Goal: Task Accomplishment & Management: Use online tool/utility

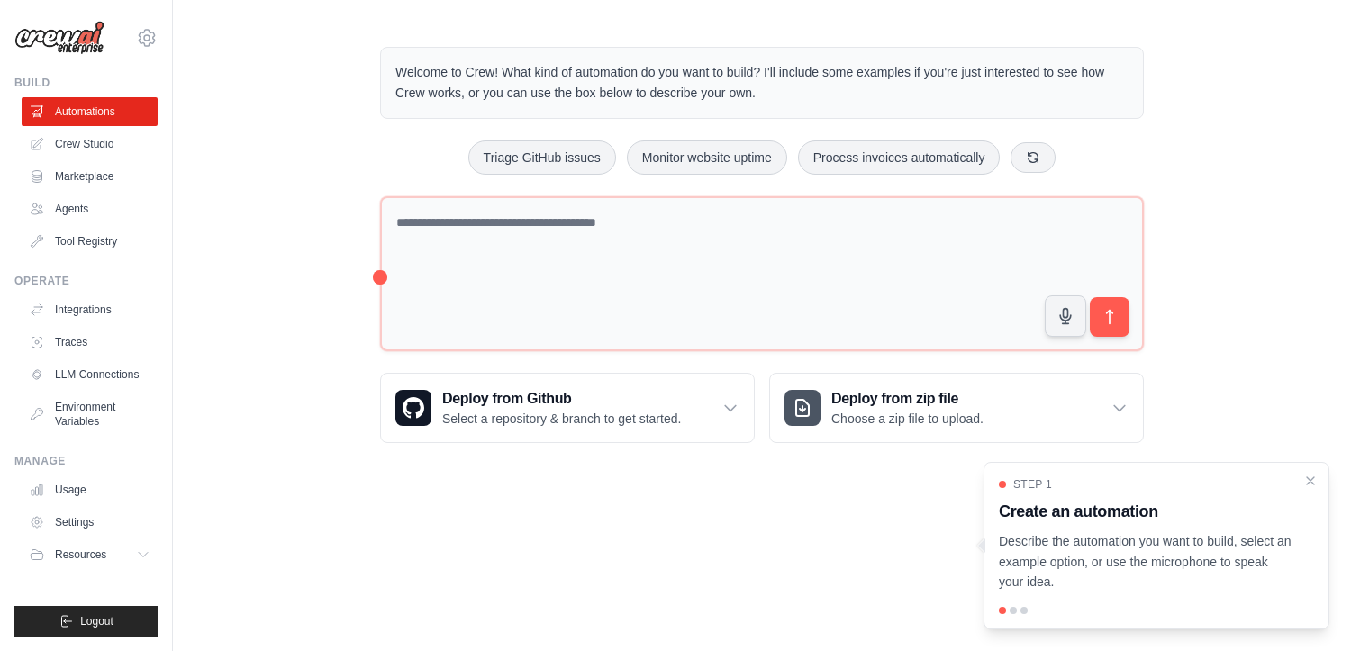
click at [626, 87] on p "Welcome to Crew! What kind of automation do you want to build? I'll include som…" at bounding box center [761, 82] width 733 height 41
click at [747, 70] on p "Welcome to Crew! What kind of automation do you want to build? I'll include som…" at bounding box center [761, 82] width 733 height 41
drag, startPoint x: 864, startPoint y: 81, endPoint x: 490, endPoint y: 46, distance: 375.5
click at [510, 40] on div "Welcome to Crew! What kind of automation do you want to build? I'll include som…" at bounding box center [761, 245] width 807 height 454
click at [445, 99] on p "Welcome to Crew! What kind of automation do you want to build? I'll include som…" at bounding box center [761, 82] width 733 height 41
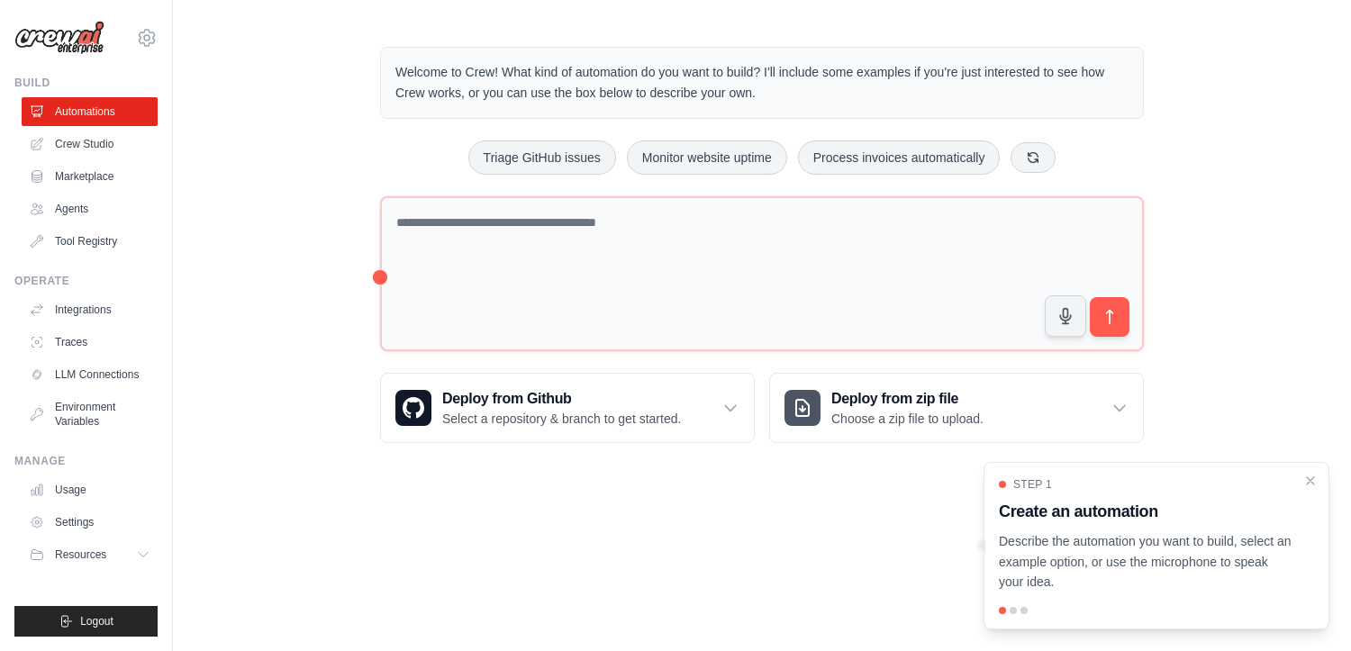
click at [426, 101] on p "Welcome to Crew! What kind of automation do you want to build? I'll include som…" at bounding box center [761, 82] width 733 height 41
click at [426, 100] on p "Welcome to Crew! What kind of automation do you want to build? I'll include som…" at bounding box center [761, 82] width 733 height 41
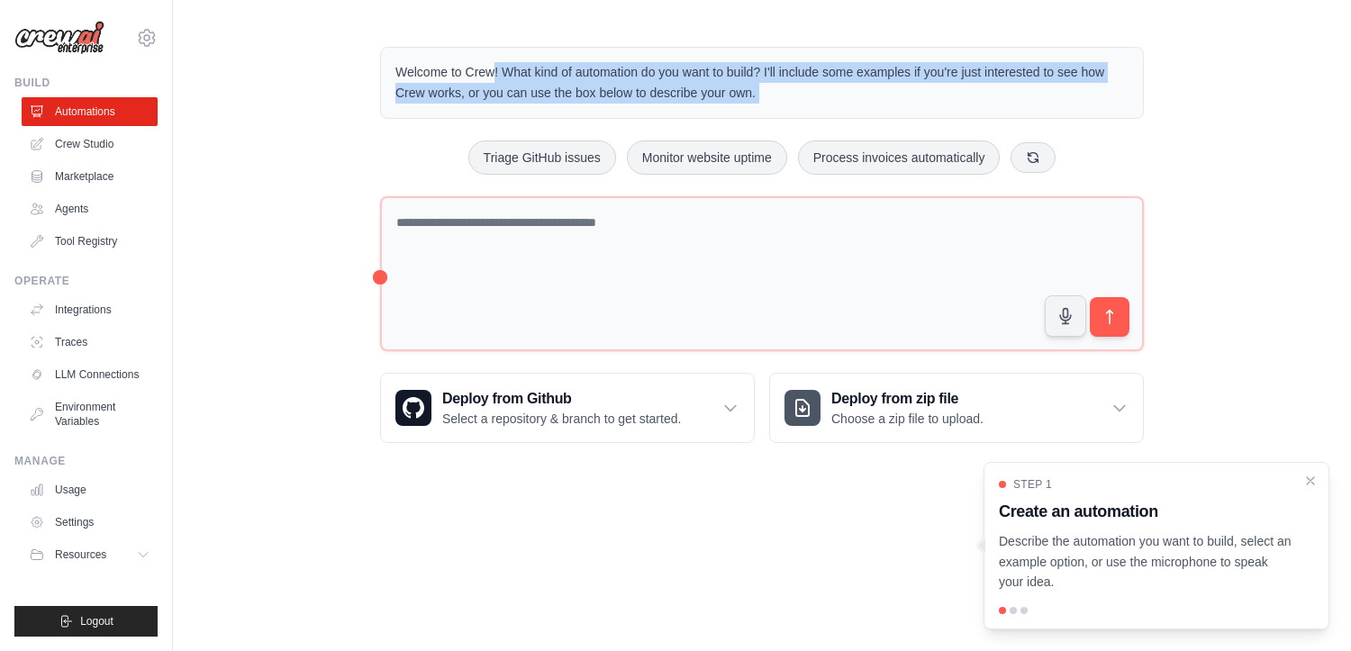
click at [426, 101] on p "Welcome to Crew! What kind of automation do you want to build? I'll include som…" at bounding box center [761, 82] width 733 height 41
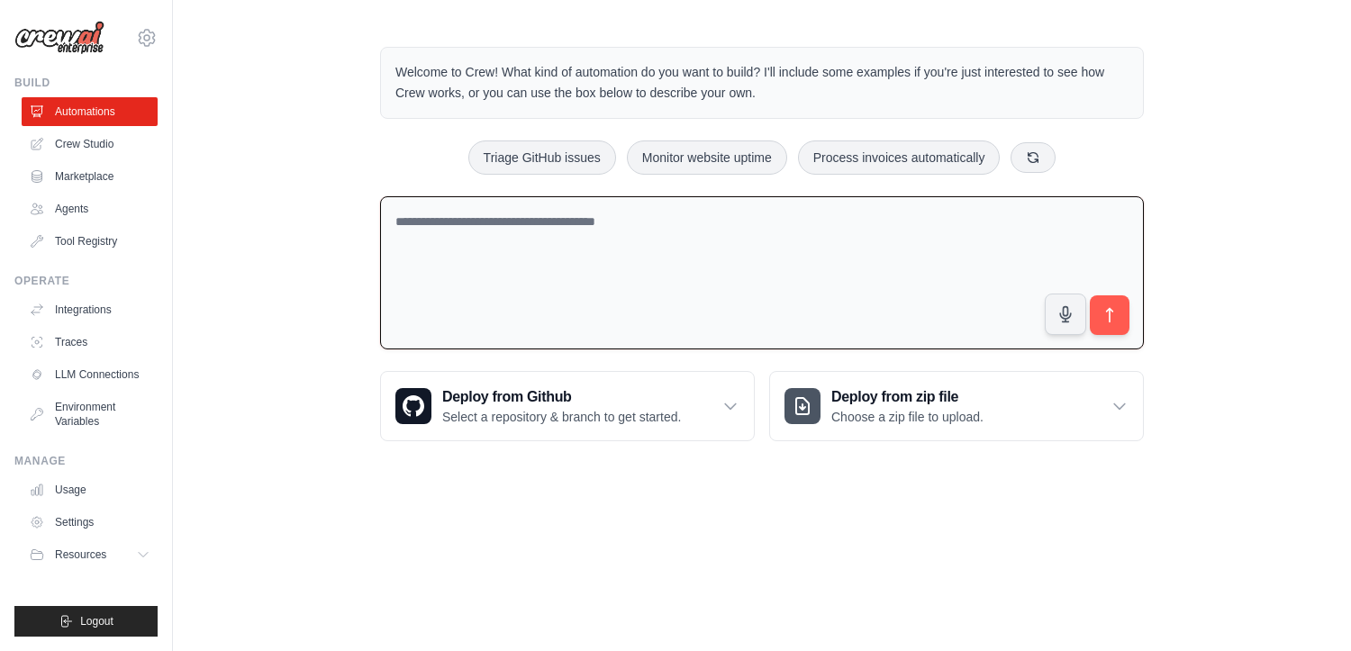
click at [463, 237] on textarea at bounding box center [762, 273] width 764 height 154
click at [89, 173] on link "Marketplace" at bounding box center [91, 176] width 136 height 29
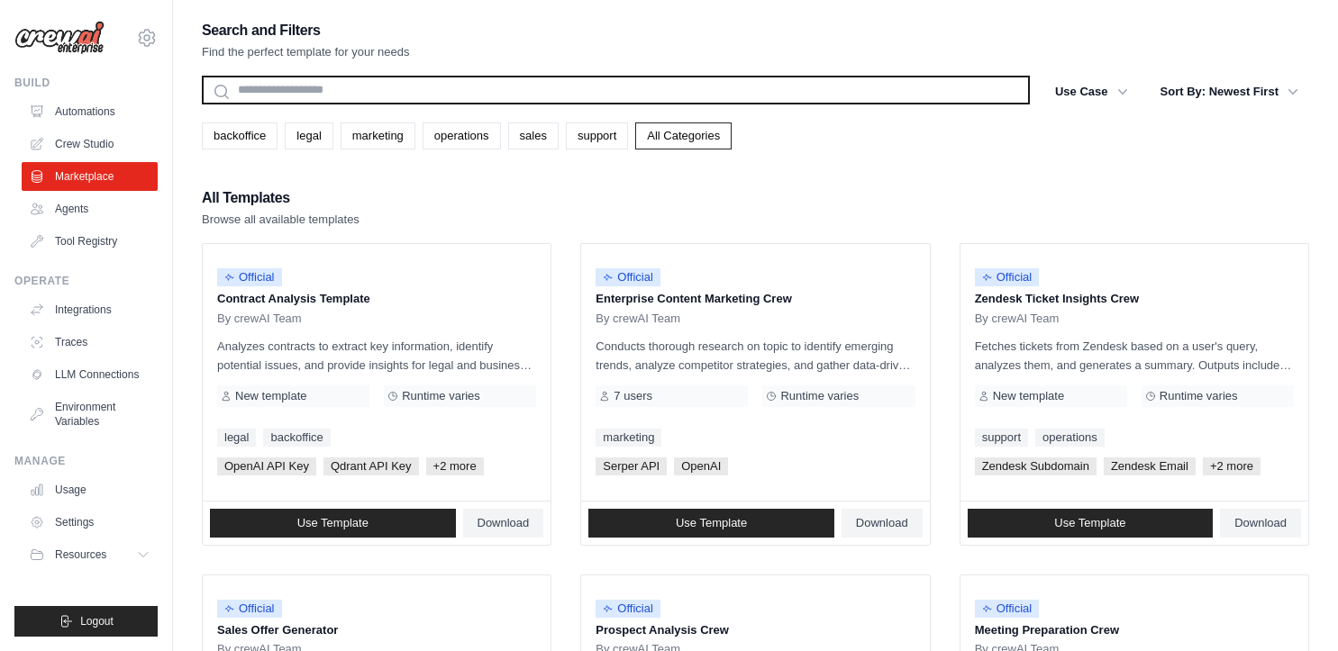
click at [341, 78] on input "text" at bounding box center [616, 90] width 828 height 29
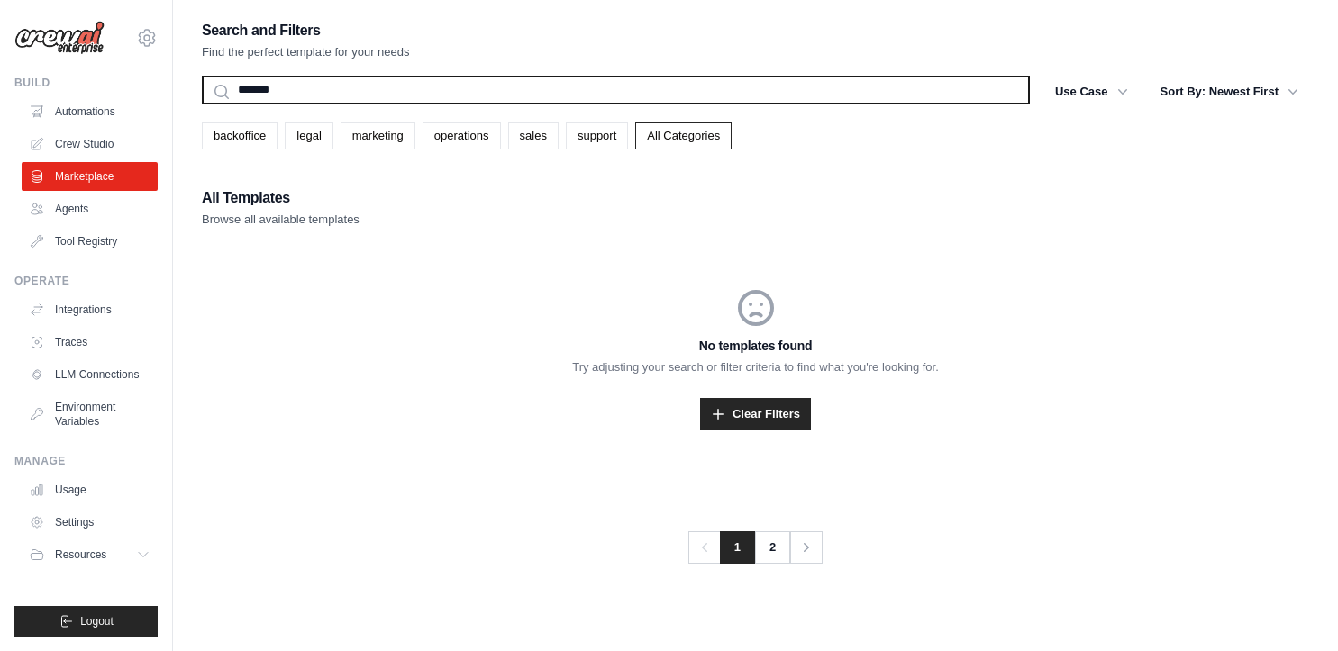
type input "*******"
click at [201, 104] on button "Search" at bounding box center [201, 104] width 1 height 1
click at [344, 88] on input "*******" at bounding box center [616, 90] width 828 height 29
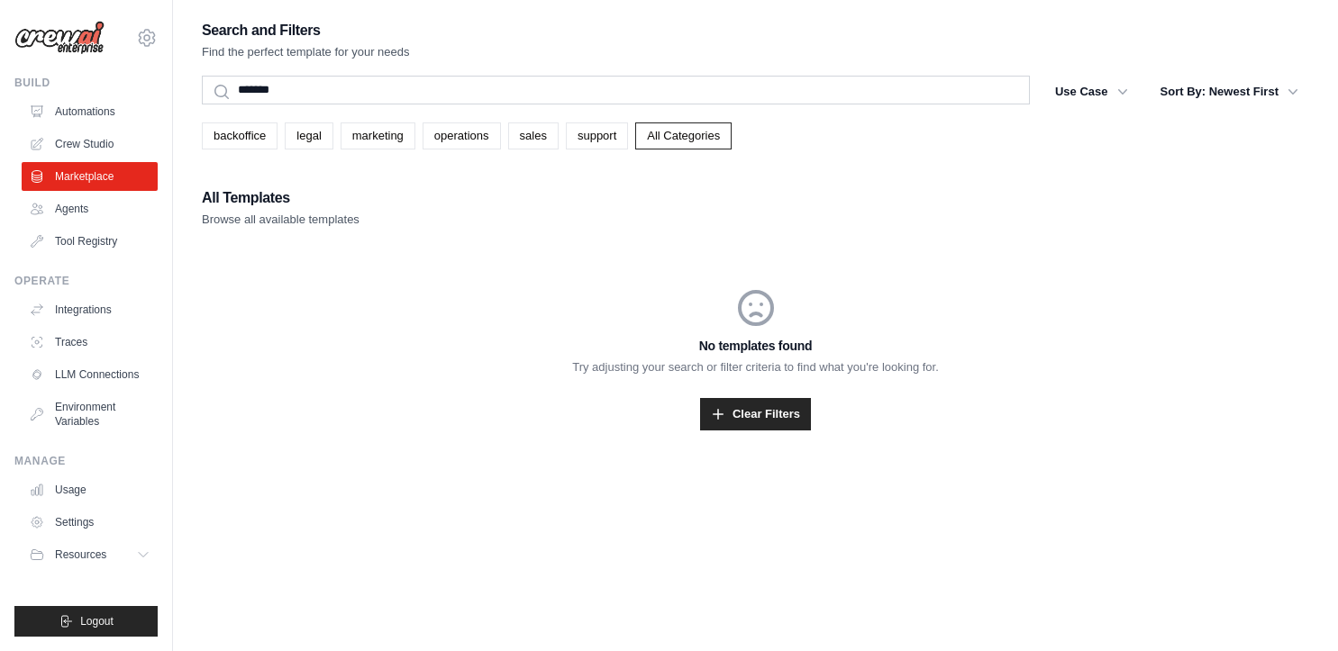
click at [376, 297] on div "No templates found Try adjusting your search or filter criteria to find what yo…" at bounding box center [755, 358] width 1107 height 231
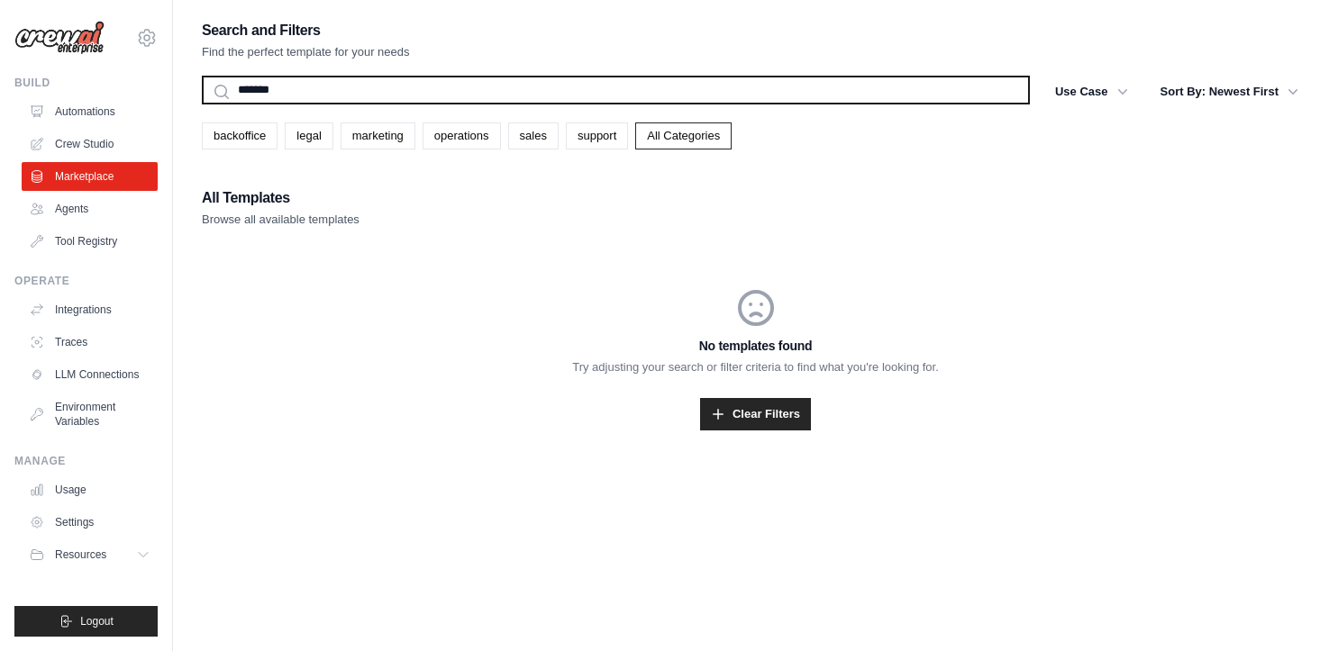
drag, startPoint x: 923, startPoint y: 92, endPoint x: 874, endPoint y: 100, distance: 50.2
click at [923, 92] on input "*******" at bounding box center [616, 90] width 828 height 29
drag, startPoint x: 324, startPoint y: 86, endPoint x: 125, endPoint y: 69, distance: 199.7
click at [126, 69] on div "[PERSON_NAME][EMAIL_ADDRESS][PERSON_NAME][DOMAIN_NAME] Settings Build Automatio…" at bounding box center [669, 343] width 1338 height 687
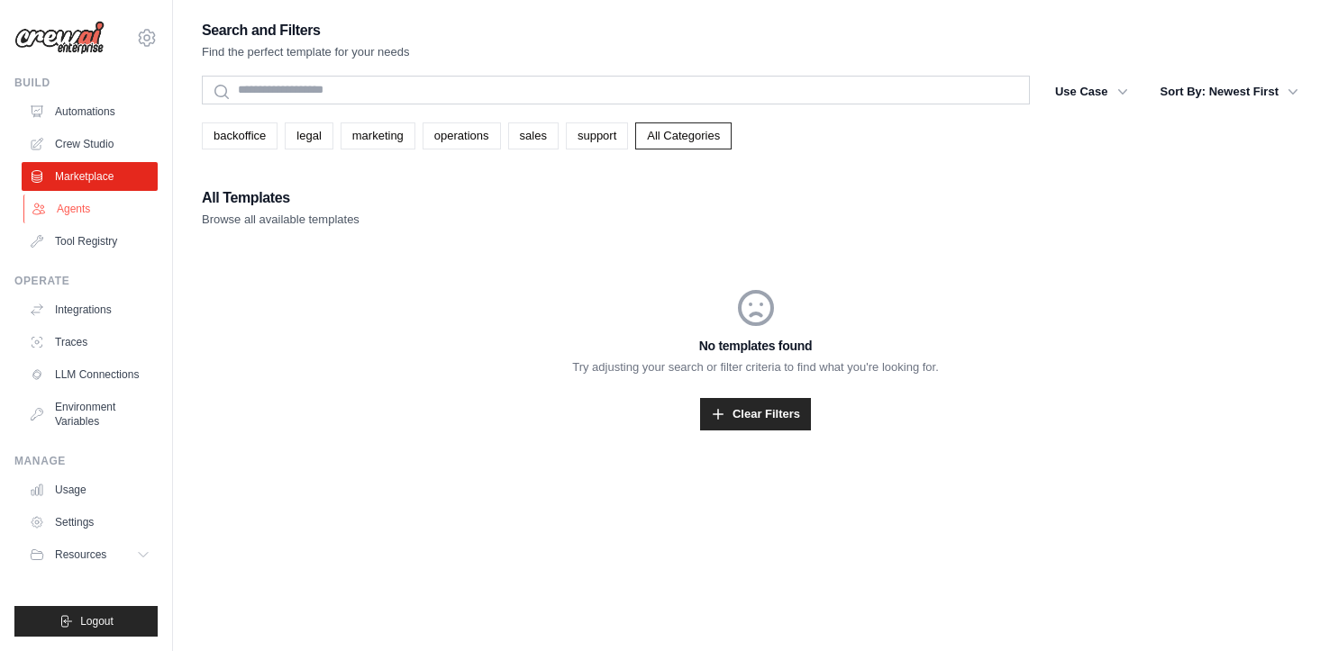
click at [81, 202] on link "Agents" at bounding box center [91, 209] width 136 height 29
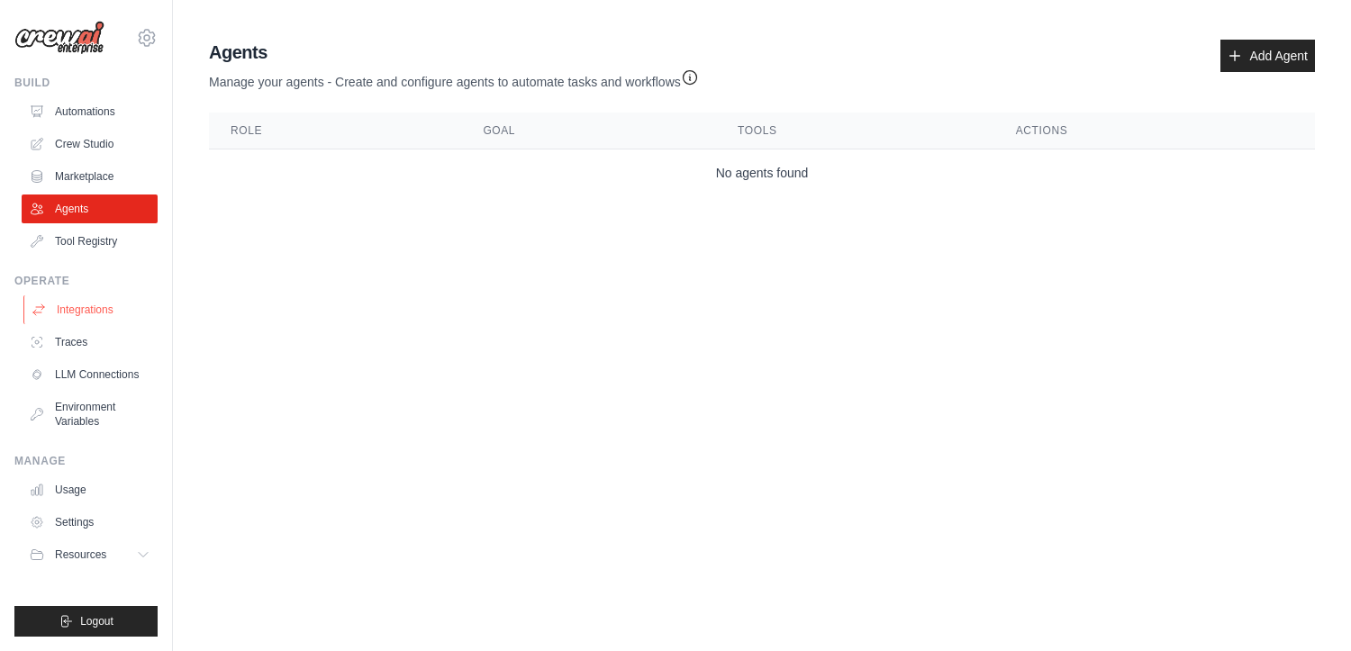
click at [97, 304] on link "Integrations" at bounding box center [91, 309] width 136 height 29
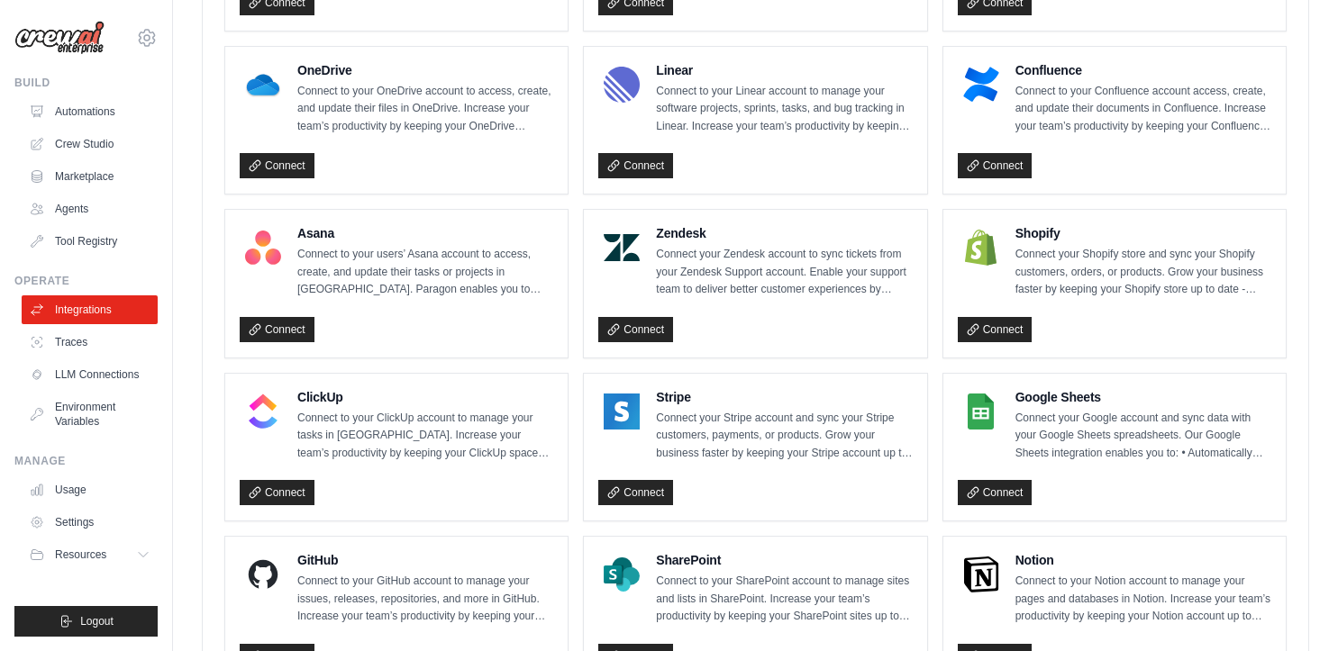
scroll to position [1250, 0]
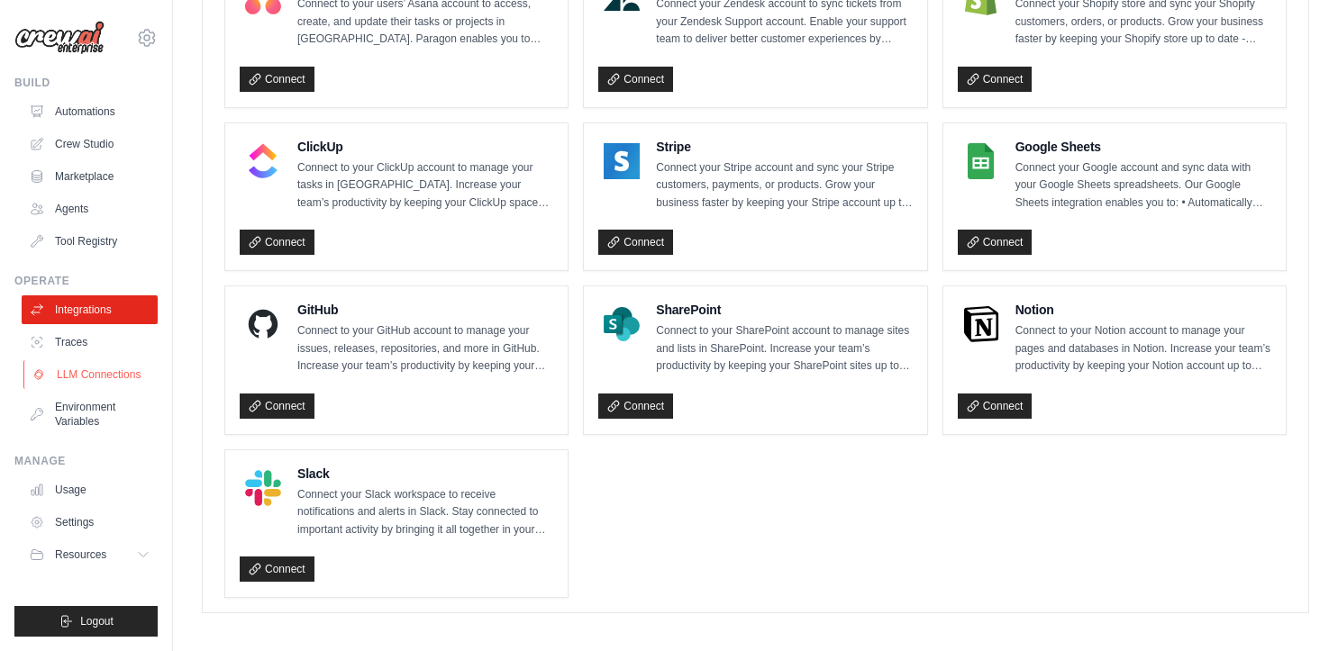
click at [97, 372] on link "LLM Connections" at bounding box center [91, 374] width 136 height 29
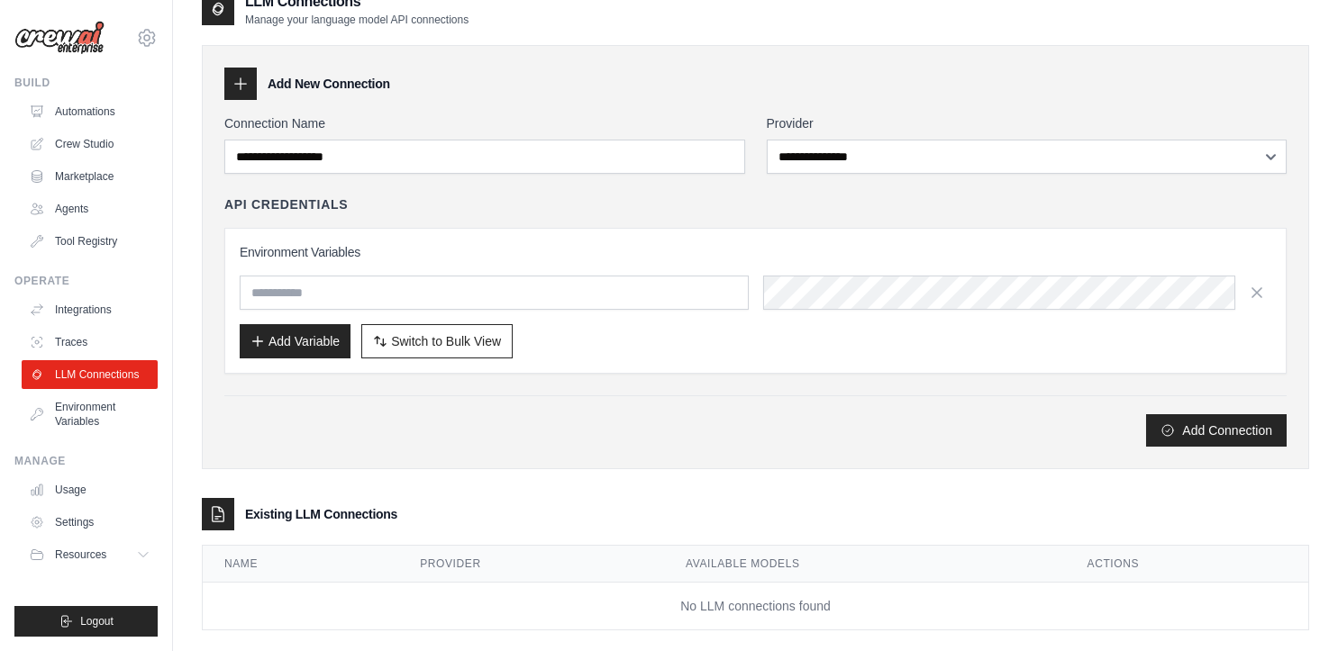
scroll to position [53, 0]
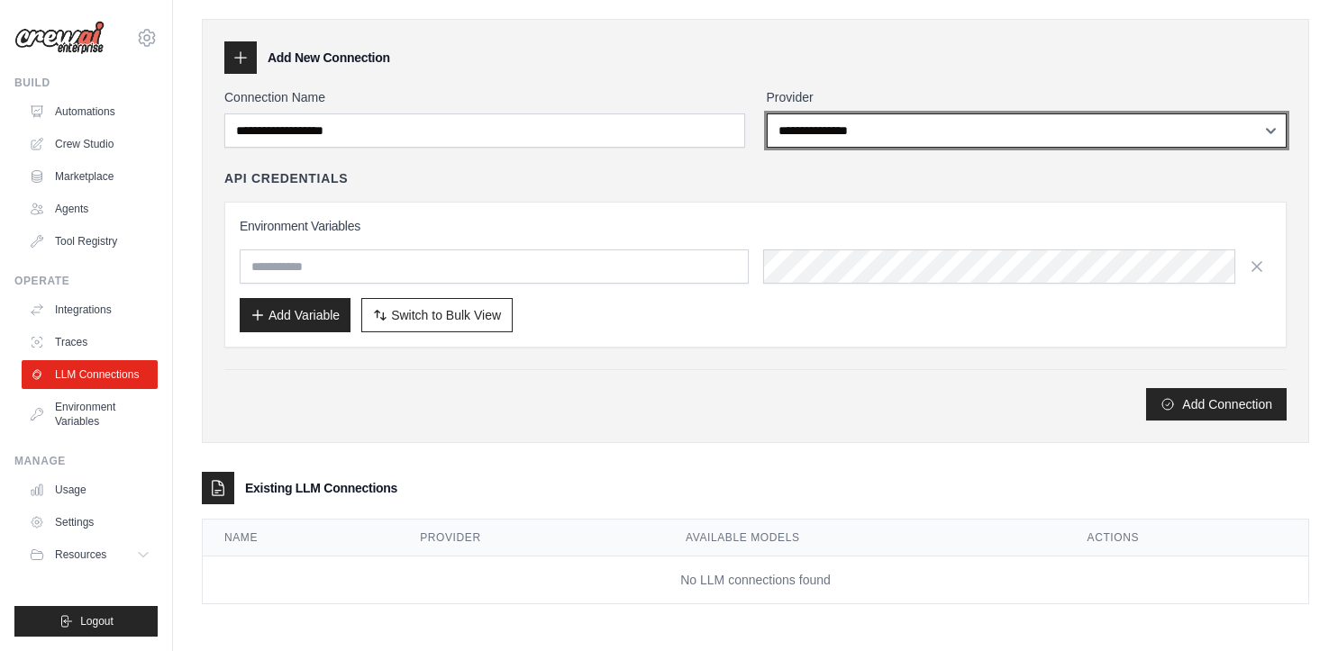
select select "******"
click at [767, 113] on select "**********" at bounding box center [1027, 130] width 521 height 34
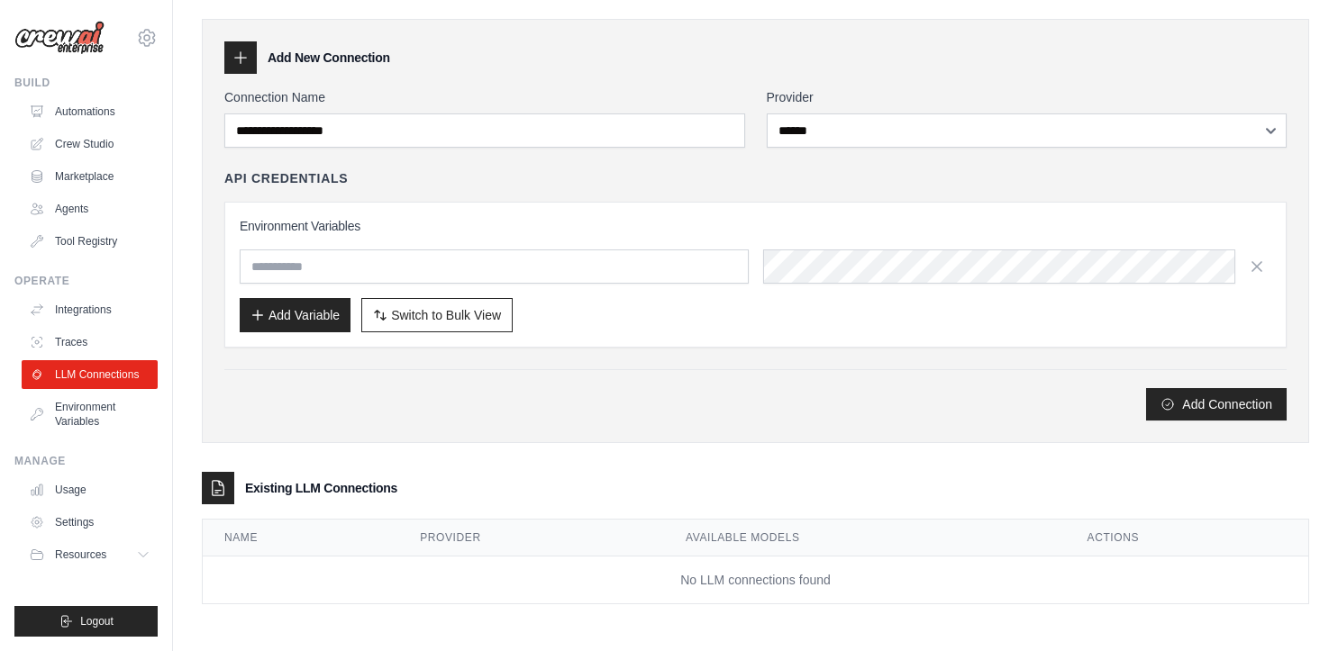
click at [582, 180] on div "API Credentials" at bounding box center [755, 178] width 1062 height 18
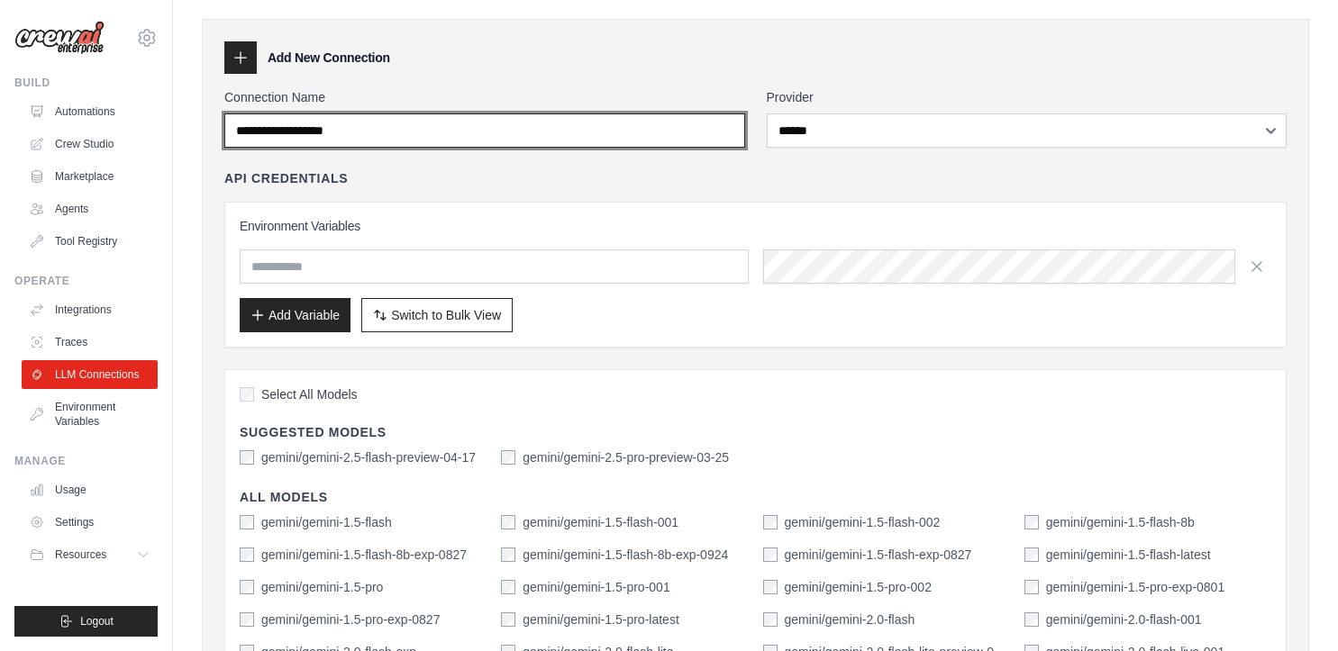
click at [539, 130] on input "Connection Name" at bounding box center [484, 130] width 521 height 34
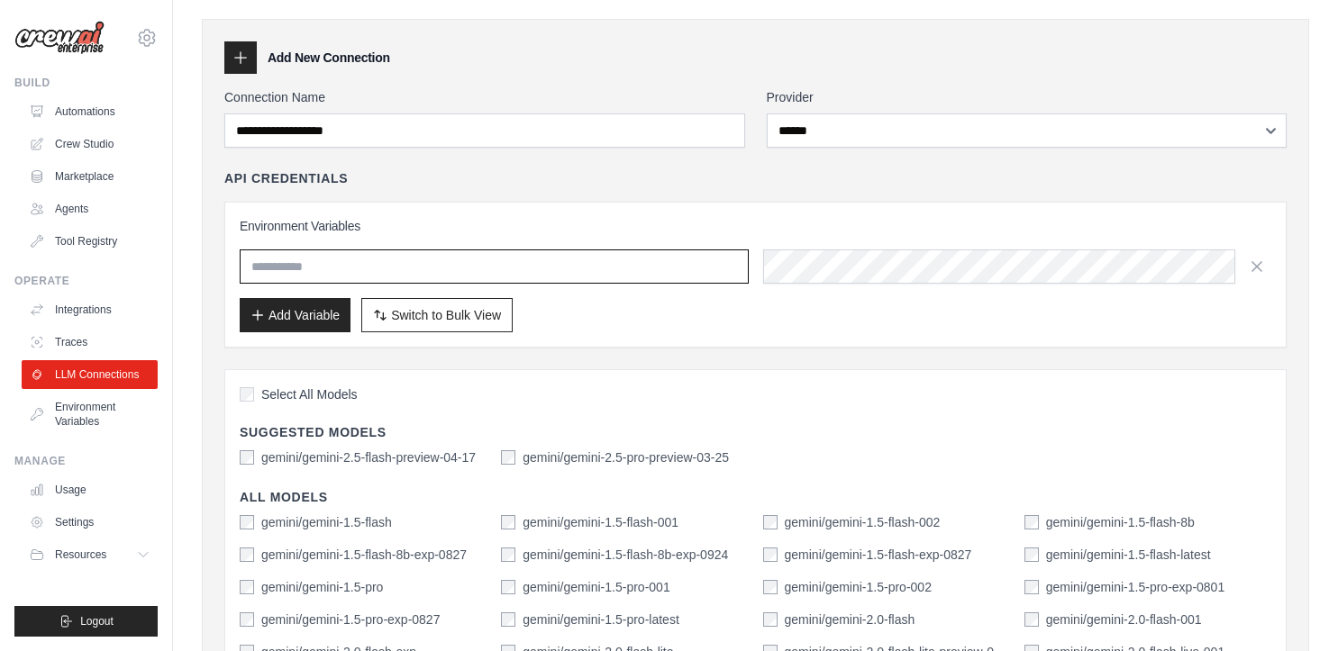
click at [602, 257] on input "text" at bounding box center [494, 267] width 509 height 34
click at [843, 351] on div "**********" at bounding box center [755, 594] width 1062 height 1012
click at [542, 268] on input "text" at bounding box center [494, 267] width 509 height 34
click at [605, 336] on div "Environment Variables Add Variable Switch to Bulk View Switch to Table View" at bounding box center [755, 275] width 1062 height 146
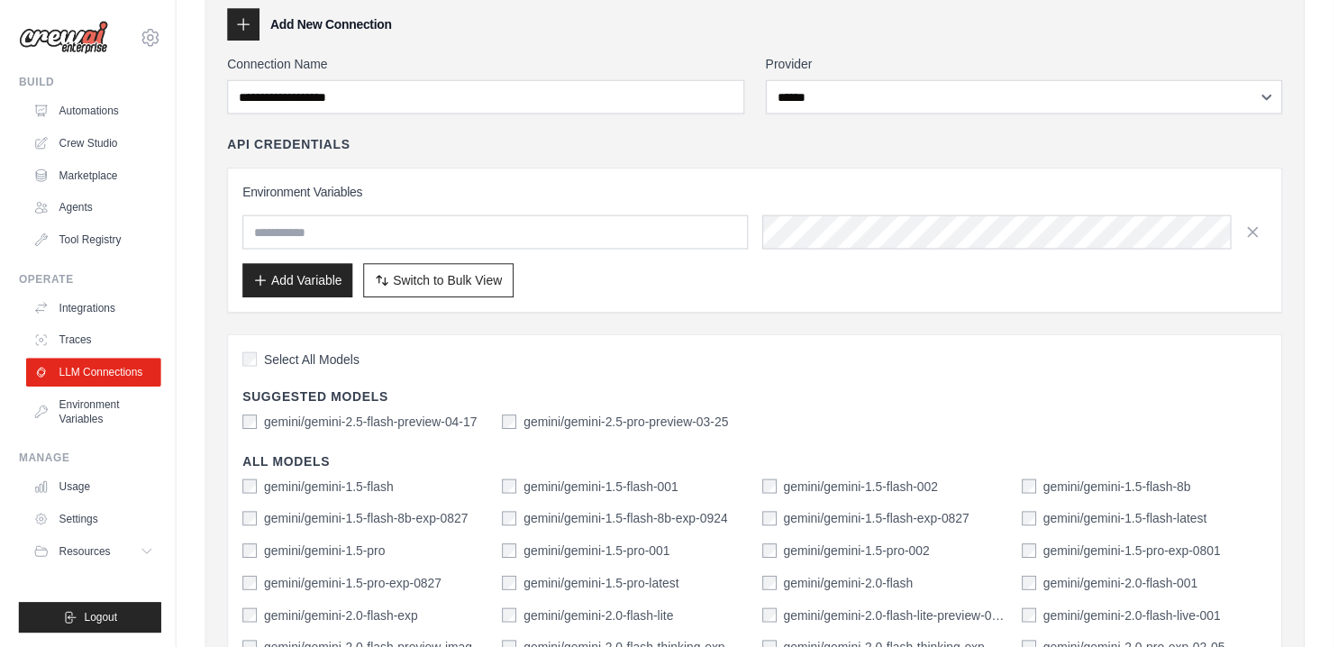
scroll to position [0, 0]
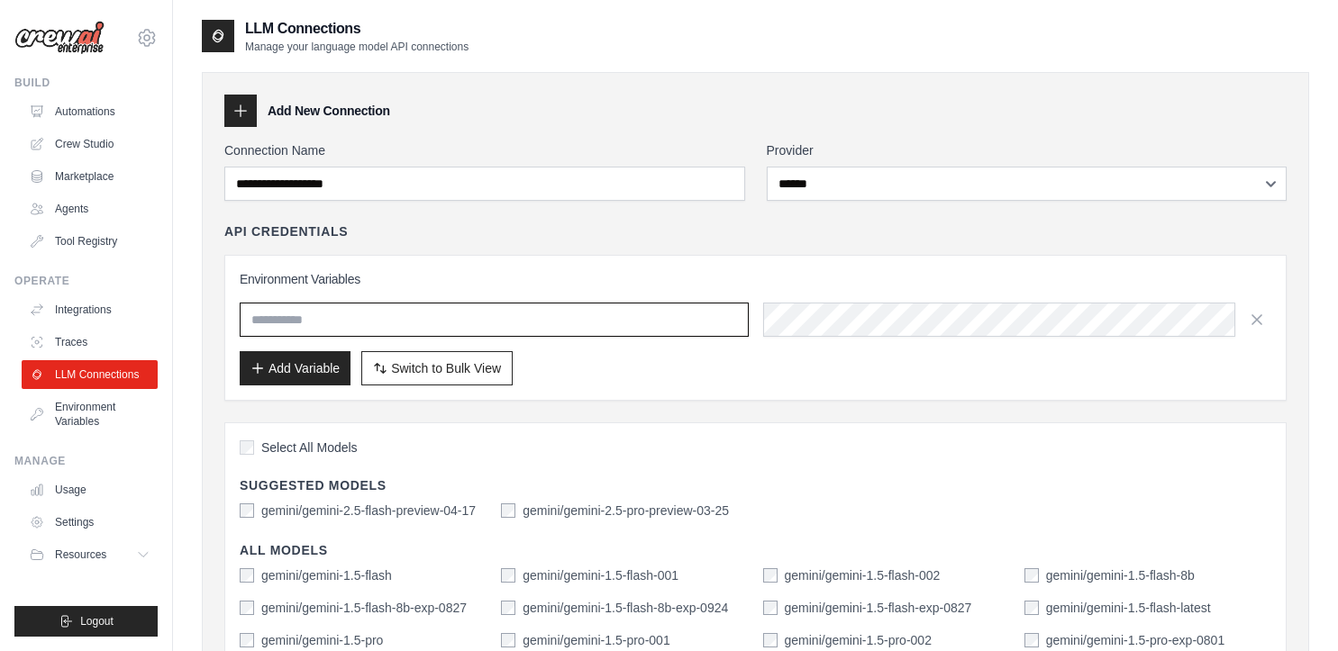
click at [324, 321] on input "text" at bounding box center [494, 320] width 509 height 34
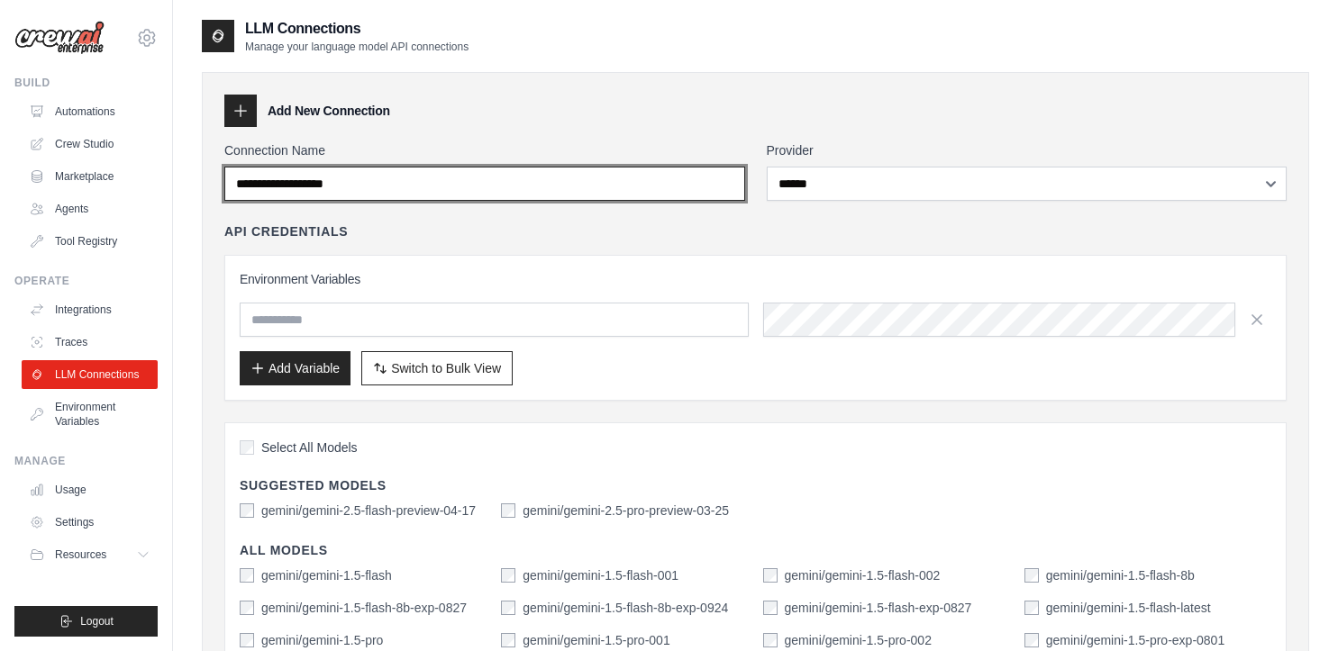
click at [528, 195] on input "Connection Name" at bounding box center [484, 184] width 521 height 34
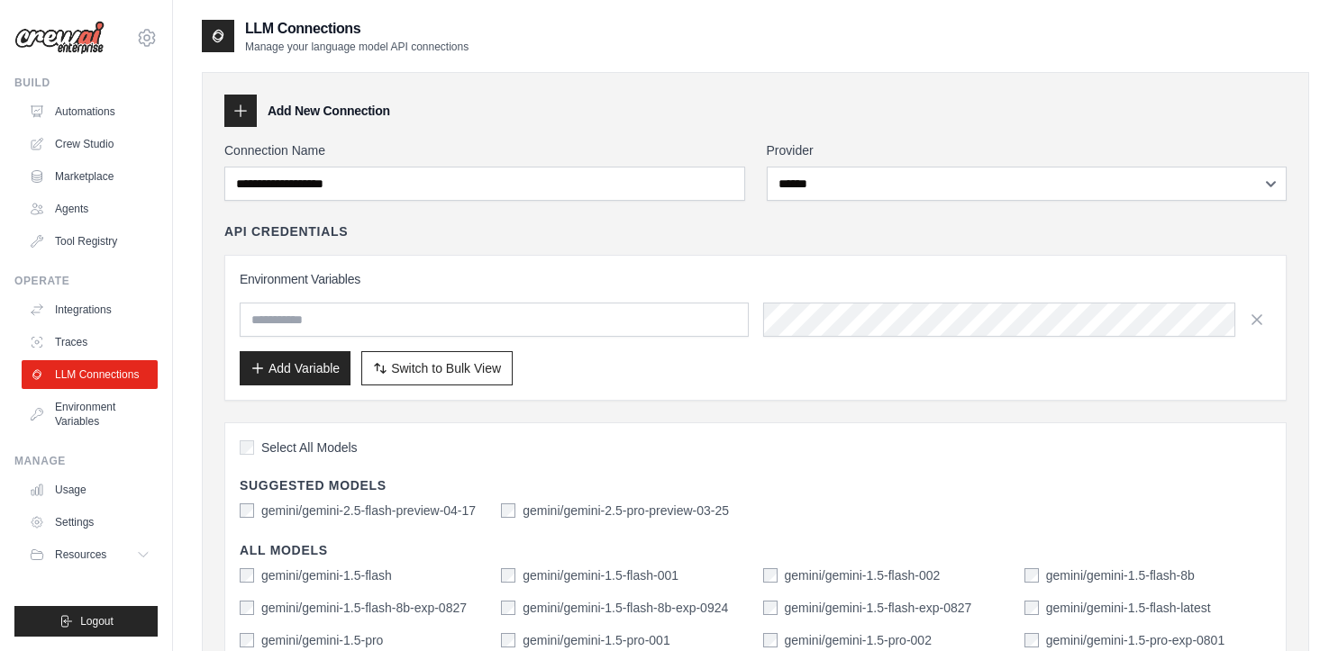
click at [489, 230] on div "API Credentials" at bounding box center [755, 231] width 1062 height 18
click at [1176, 98] on div "Add New Connection" at bounding box center [755, 111] width 1062 height 32
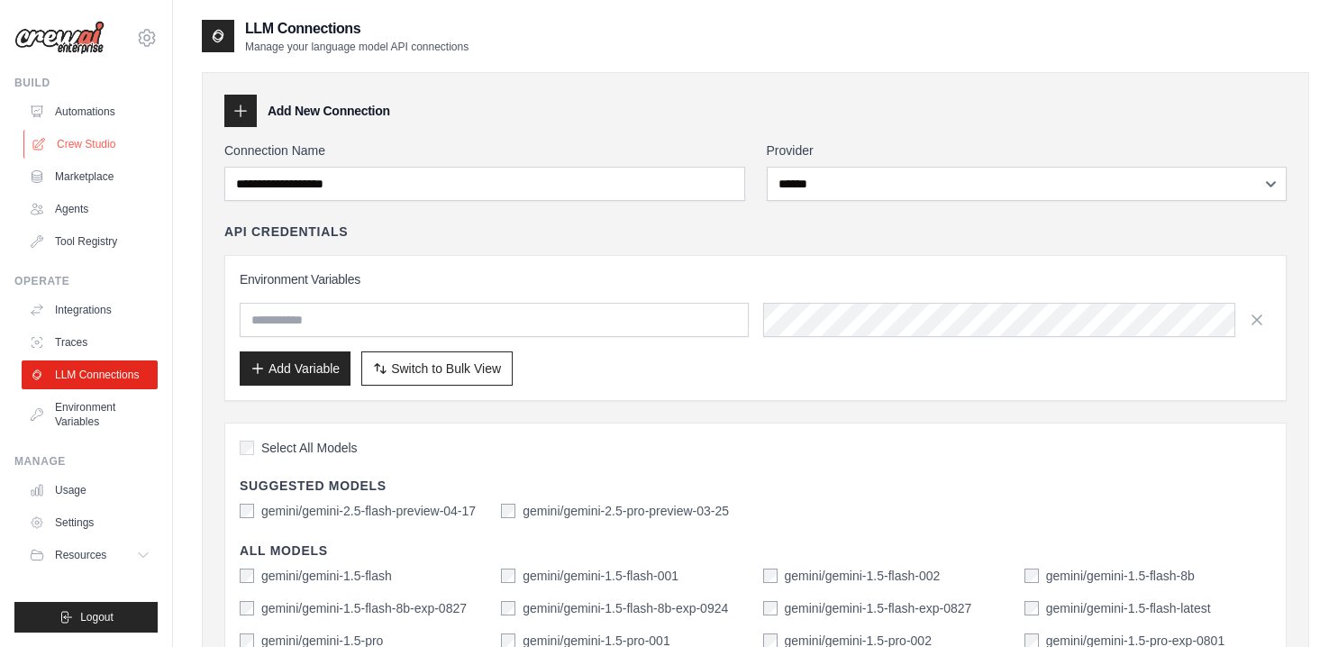
click at [104, 145] on link "Crew Studio" at bounding box center [91, 144] width 136 height 29
